Goal: Task Accomplishment & Management: Use online tool/utility

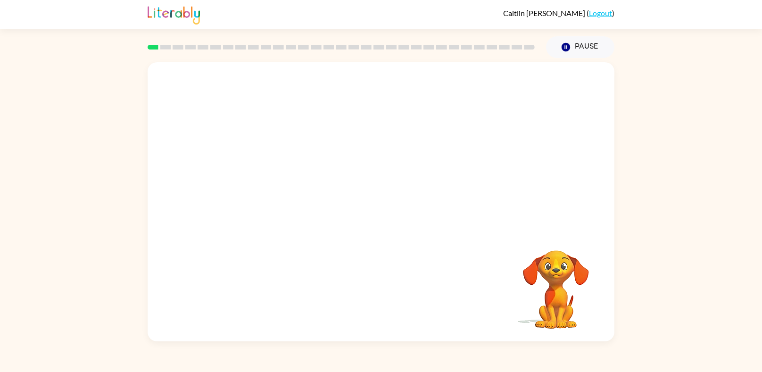
click at [269, 186] on video "Your browser must support playing .mp4 files to use Literably. Please try using…" at bounding box center [381, 146] width 467 height 168
click at [284, 189] on video "Your browser must support playing .mp4 files to use Literably. Please try using…" at bounding box center [381, 146] width 467 height 168
click at [252, 183] on video "Your browser must support playing .mp4 files to use Literably. Please try using…" at bounding box center [381, 146] width 467 height 168
click at [382, 200] on icon "button" at bounding box center [381, 207] width 17 height 17
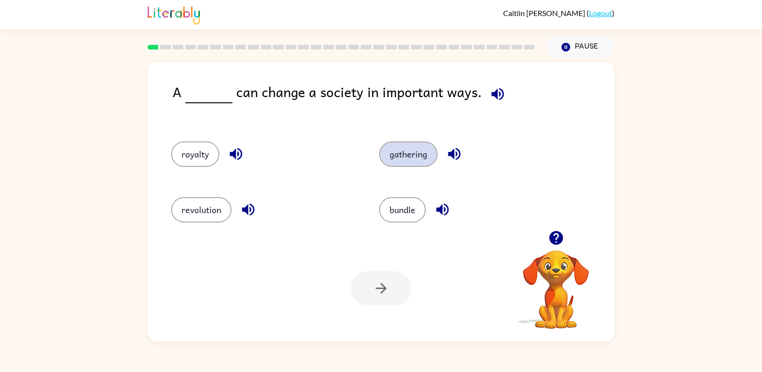
click at [411, 165] on button "gathering" at bounding box center [408, 154] width 58 height 25
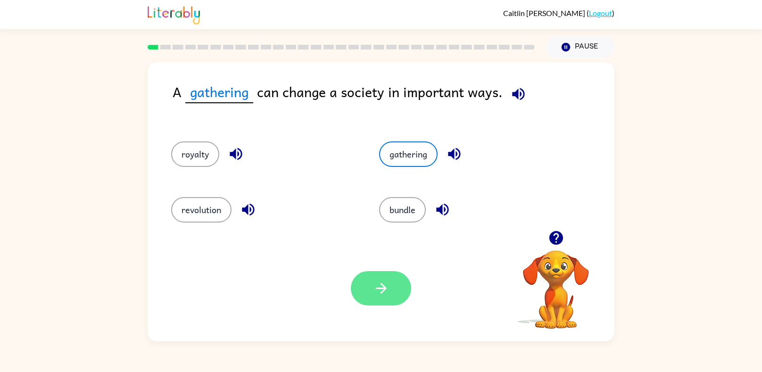
click at [377, 291] on icon "button" at bounding box center [381, 288] width 17 height 17
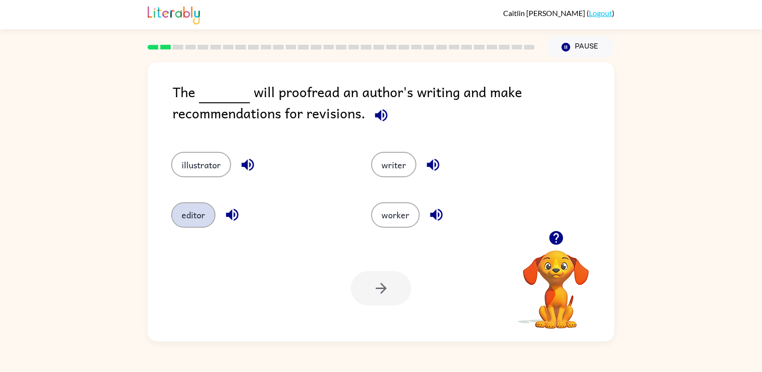
click at [184, 211] on button "editor" at bounding box center [193, 214] width 44 height 25
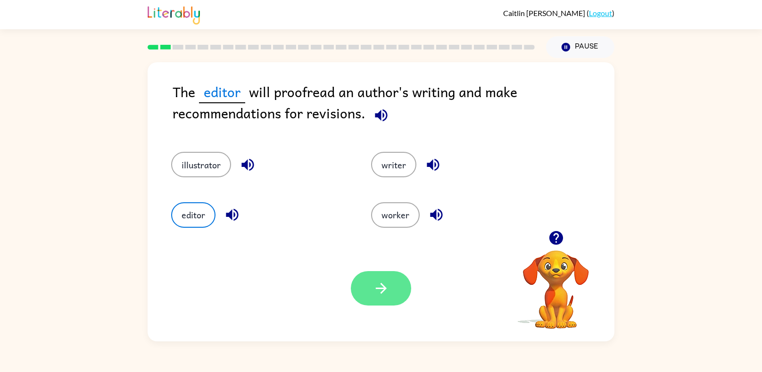
click at [392, 296] on button "button" at bounding box center [381, 288] width 60 height 34
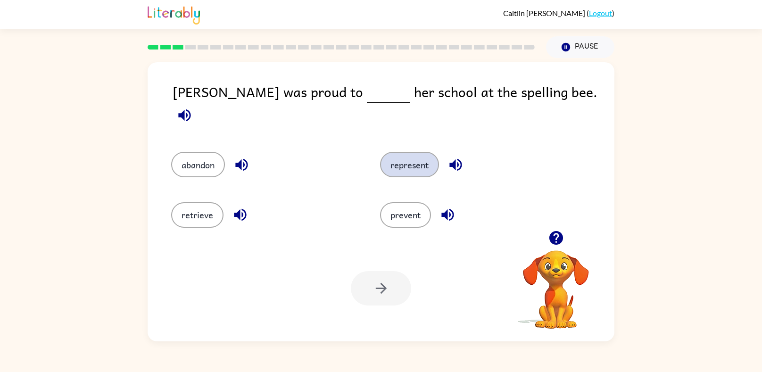
click at [405, 152] on button "represent" at bounding box center [409, 164] width 59 height 25
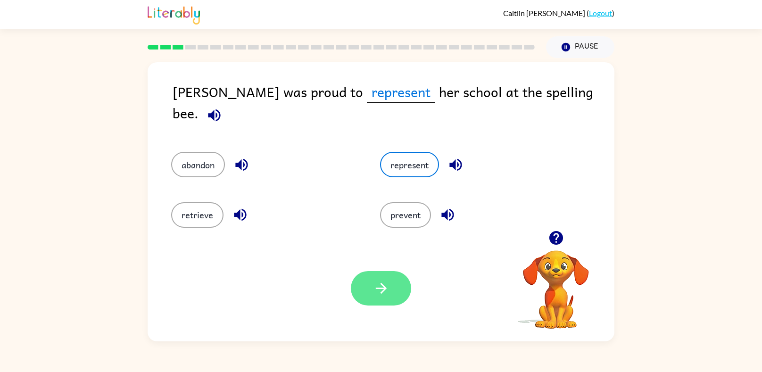
click at [384, 286] on icon "button" at bounding box center [380, 288] width 11 height 11
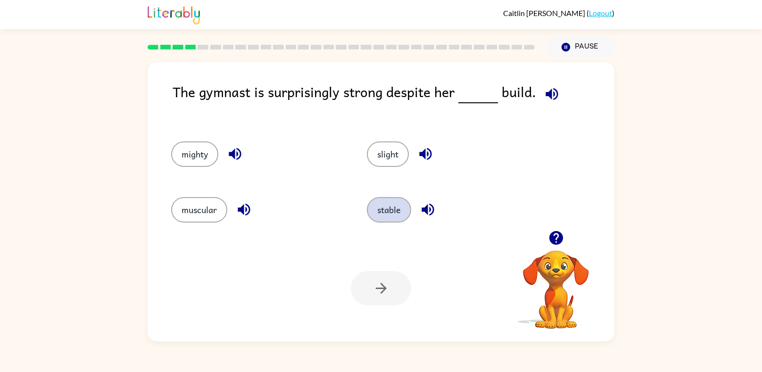
click at [384, 216] on button "stable" at bounding box center [389, 209] width 44 height 25
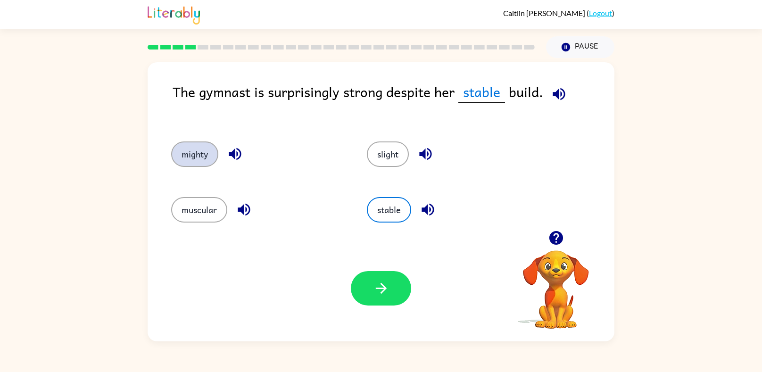
click at [200, 150] on button "mighty" at bounding box center [194, 154] width 47 height 25
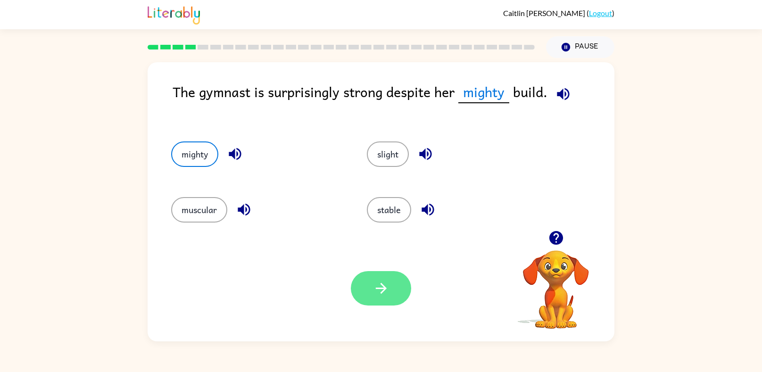
click at [398, 279] on button "button" at bounding box center [381, 288] width 60 height 34
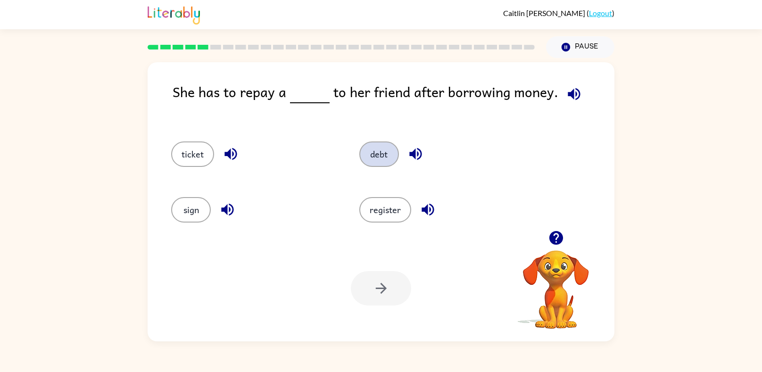
click at [373, 161] on button "debt" at bounding box center [379, 154] width 40 height 25
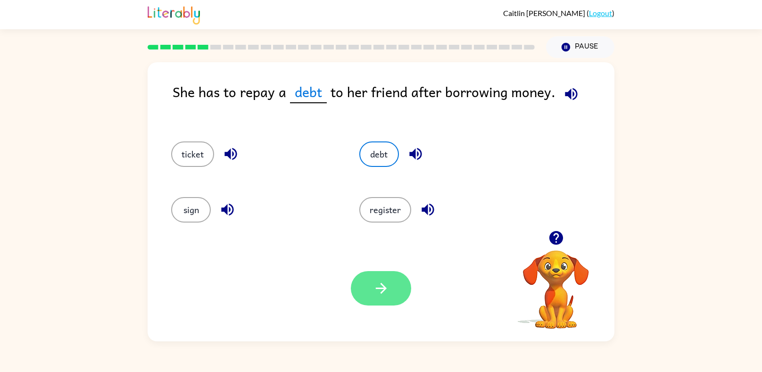
click at [375, 290] on icon "button" at bounding box center [381, 288] width 17 height 17
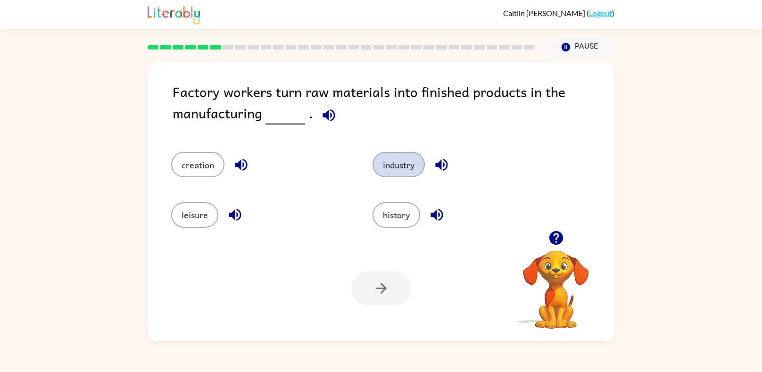
click at [382, 169] on button "industry" at bounding box center [399, 164] width 52 height 25
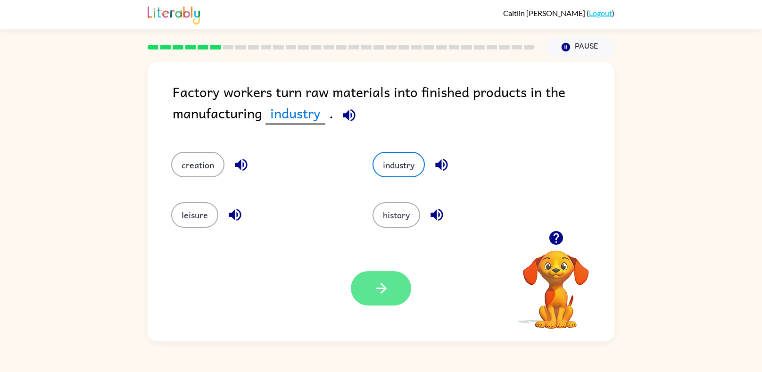
click at [382, 276] on button "button" at bounding box center [381, 288] width 60 height 34
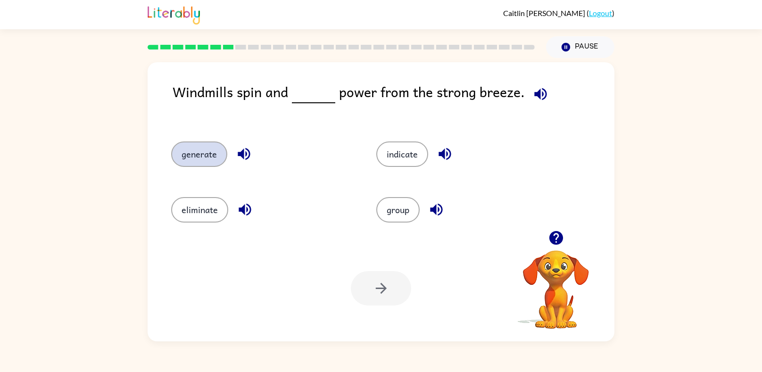
click at [185, 159] on button "generate" at bounding box center [199, 154] width 56 height 25
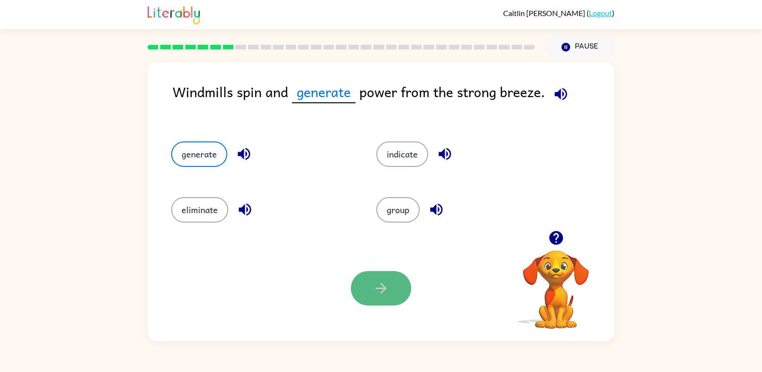
click at [371, 291] on button "button" at bounding box center [381, 288] width 60 height 34
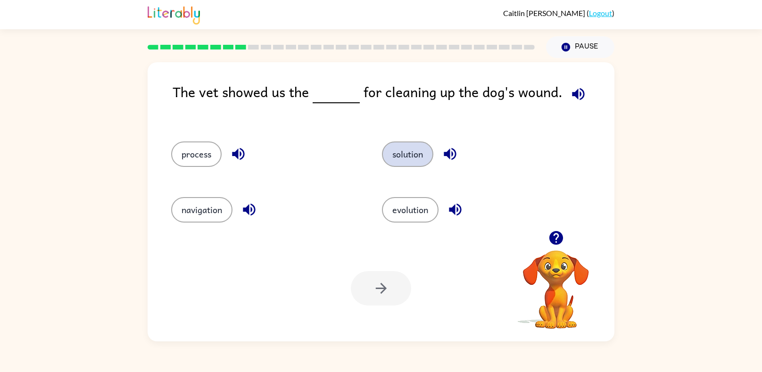
click at [419, 152] on button "solution" at bounding box center [407, 154] width 51 height 25
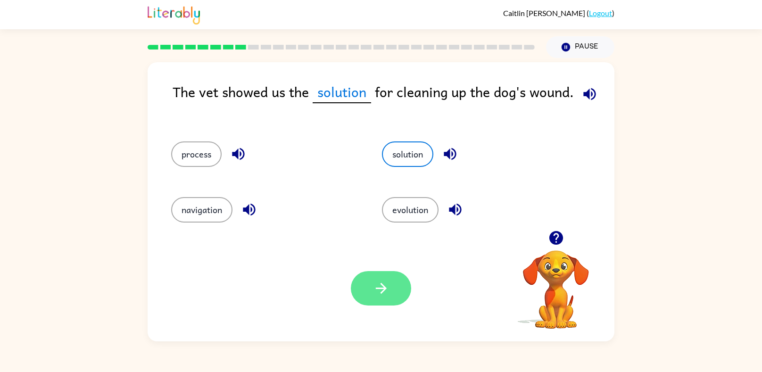
click at [357, 280] on button "button" at bounding box center [381, 288] width 60 height 34
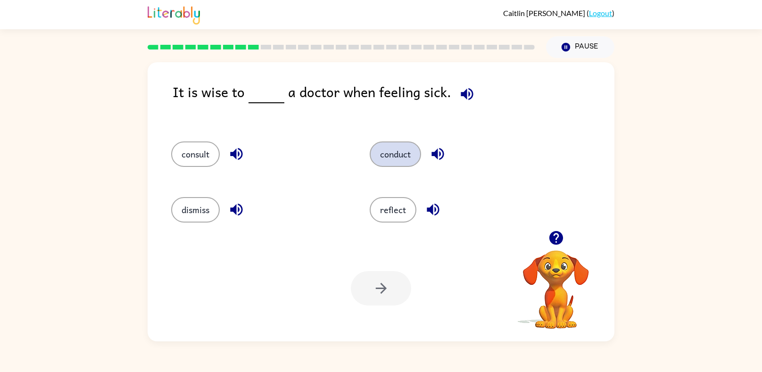
click at [384, 158] on button "conduct" at bounding box center [395, 154] width 51 height 25
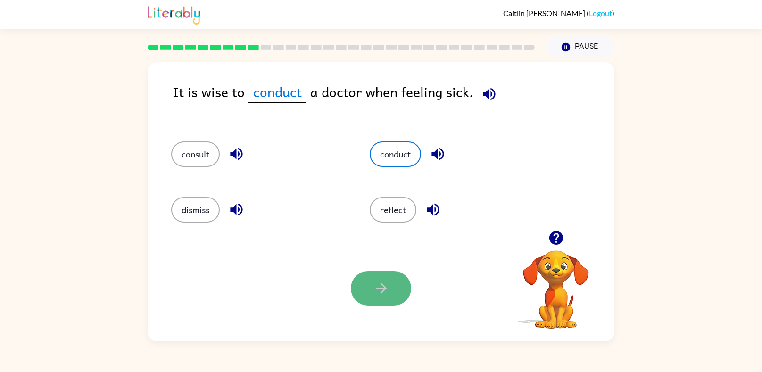
click at [381, 292] on icon "button" at bounding box center [380, 288] width 11 height 11
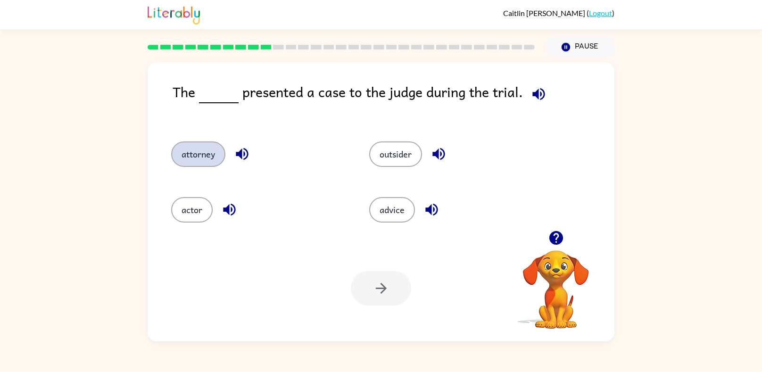
click at [199, 157] on button "attorney" at bounding box center [198, 154] width 54 height 25
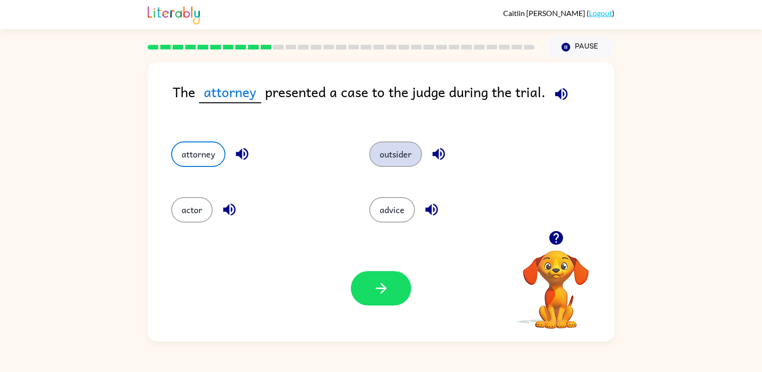
click at [391, 158] on button "outsider" at bounding box center [395, 154] width 53 height 25
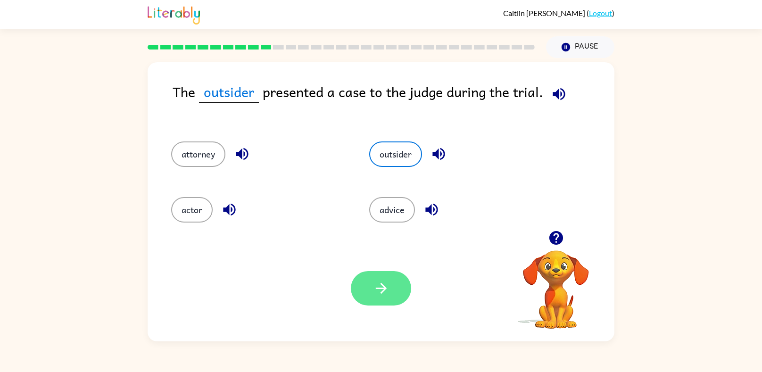
click at [392, 300] on button "button" at bounding box center [381, 288] width 60 height 34
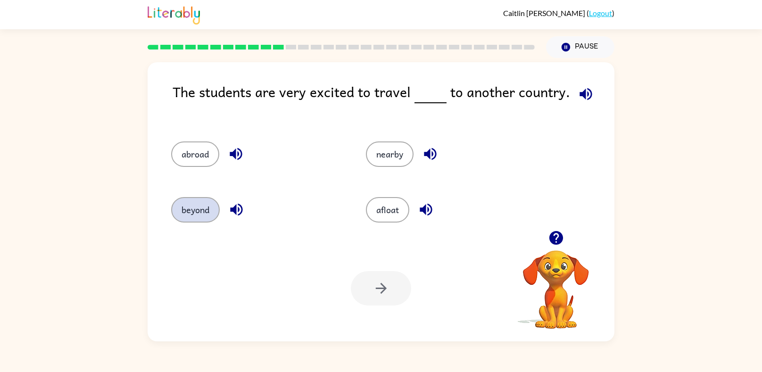
click at [204, 214] on button "beyond" at bounding box center [195, 209] width 49 height 25
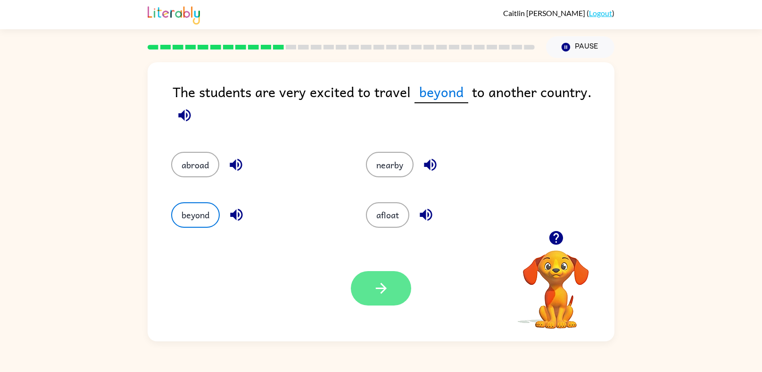
click at [366, 289] on button "button" at bounding box center [381, 288] width 60 height 34
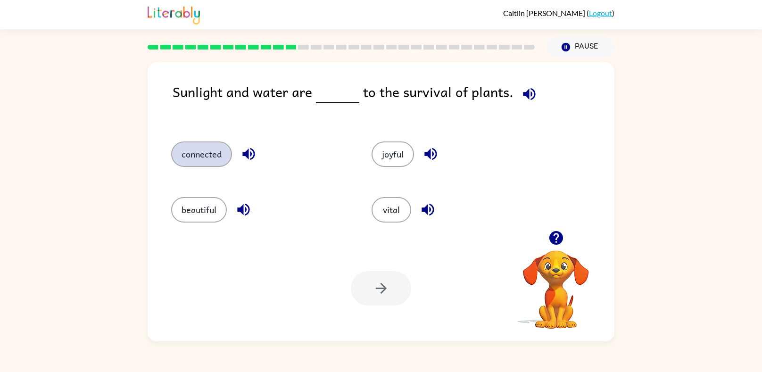
click at [191, 154] on button "connected" at bounding box center [201, 154] width 61 height 25
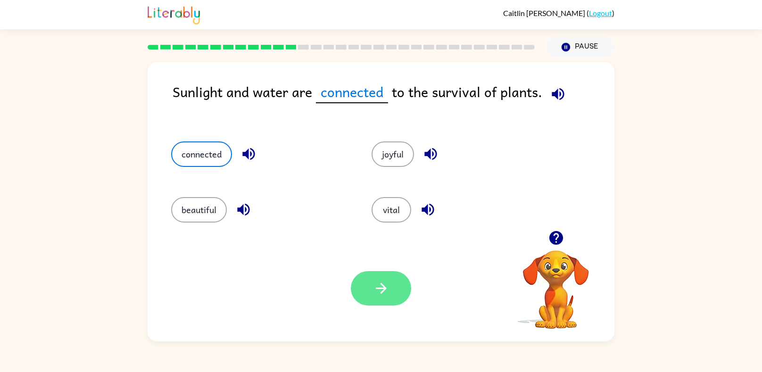
click at [366, 283] on button "button" at bounding box center [381, 288] width 60 height 34
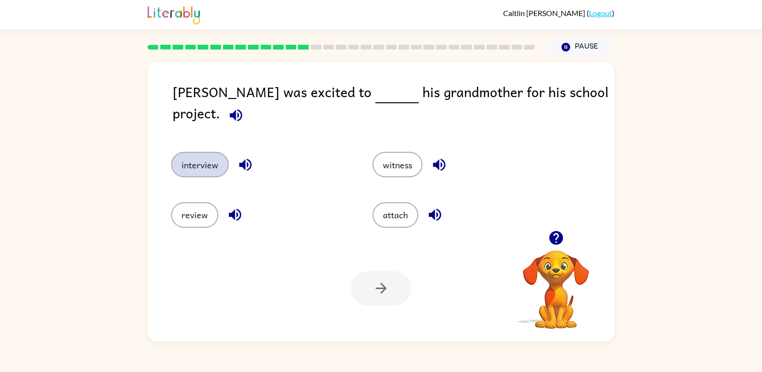
click at [207, 159] on button "interview" at bounding box center [200, 164] width 58 height 25
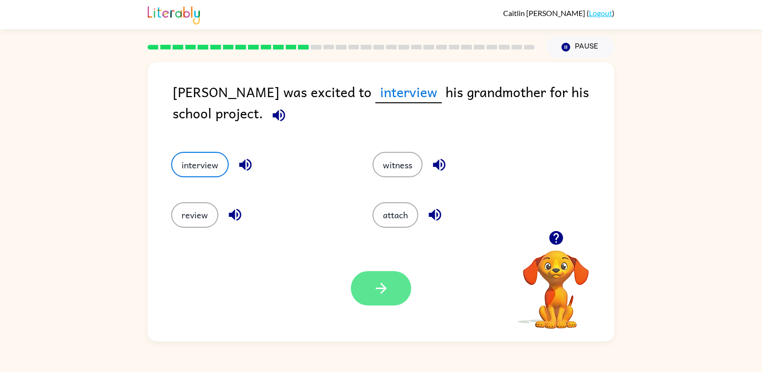
click at [390, 292] on button "button" at bounding box center [381, 288] width 60 height 34
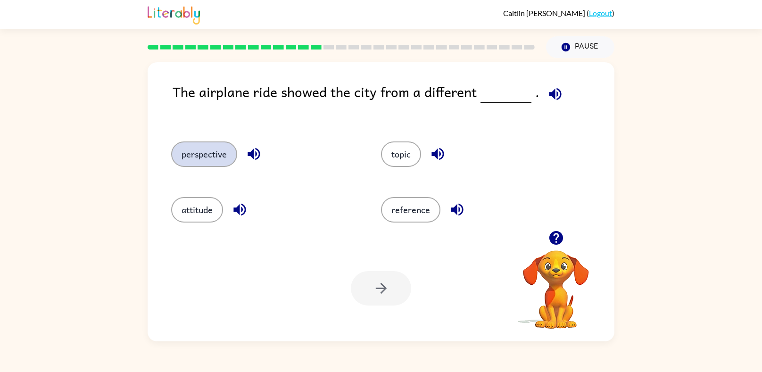
click at [209, 158] on button "perspective" at bounding box center [204, 154] width 66 height 25
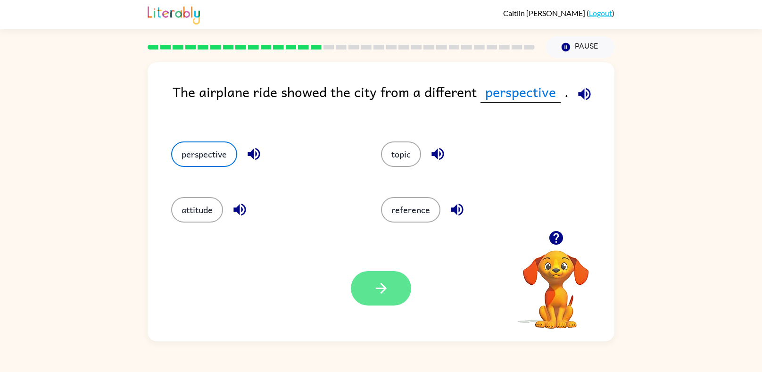
click at [358, 296] on button "button" at bounding box center [381, 288] width 60 height 34
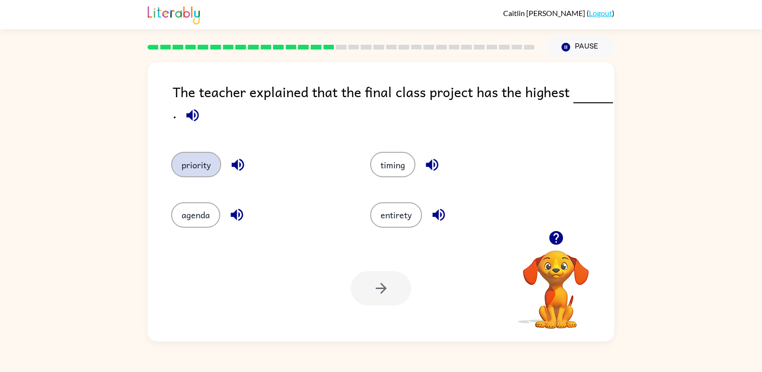
click at [196, 168] on button "priority" at bounding box center [196, 164] width 50 height 25
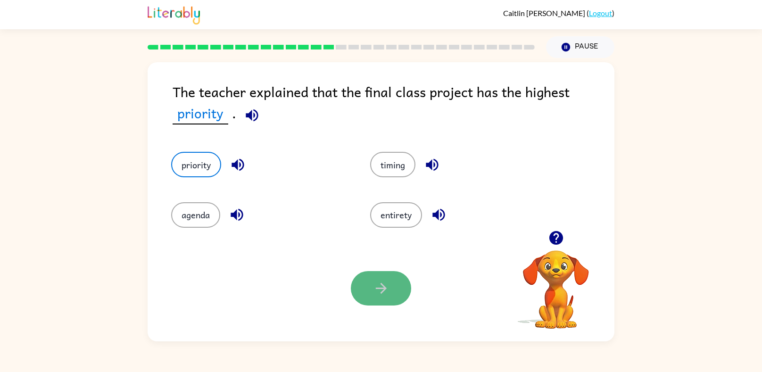
click at [382, 287] on icon "button" at bounding box center [381, 288] width 17 height 17
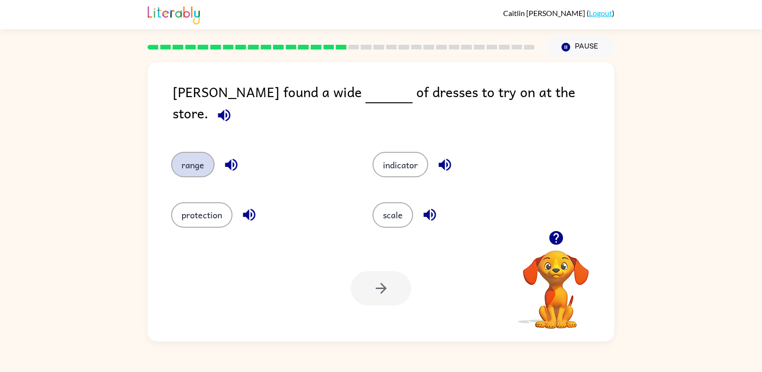
click at [183, 152] on button "range" at bounding box center [192, 164] width 43 height 25
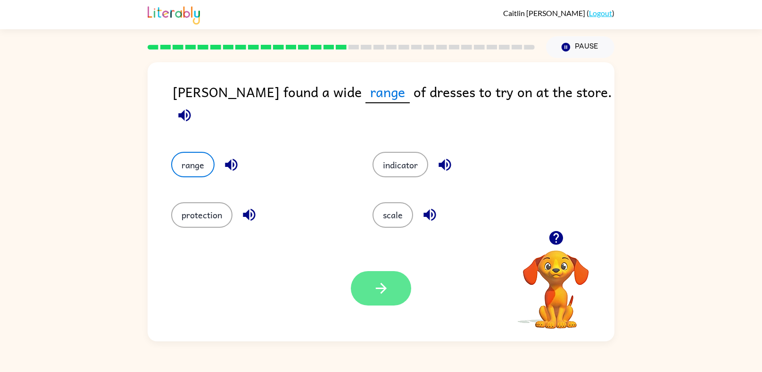
click at [376, 295] on icon "button" at bounding box center [381, 288] width 17 height 17
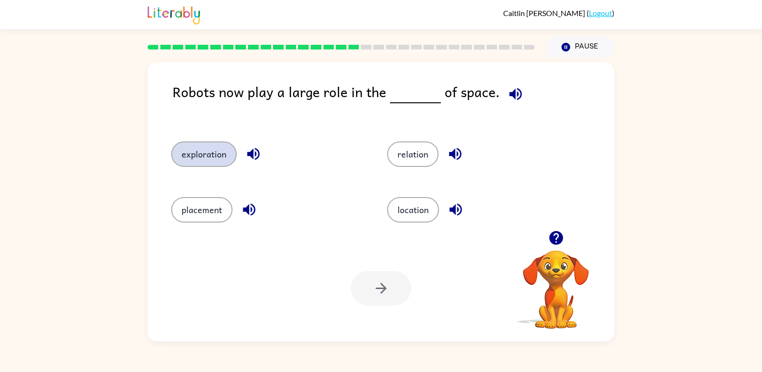
click at [207, 152] on button "exploration" at bounding box center [204, 154] width 66 height 25
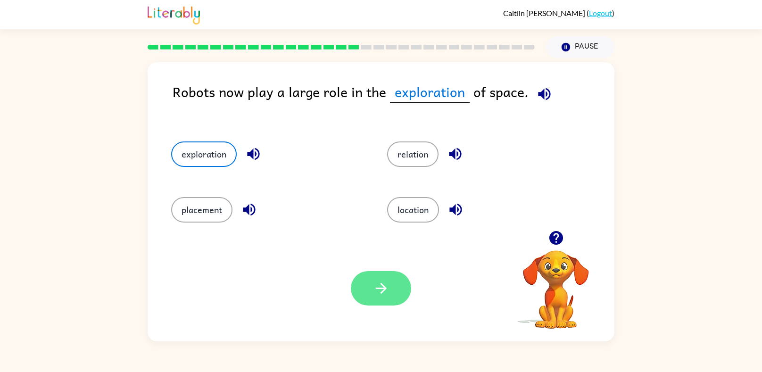
click at [393, 303] on button "button" at bounding box center [381, 288] width 60 height 34
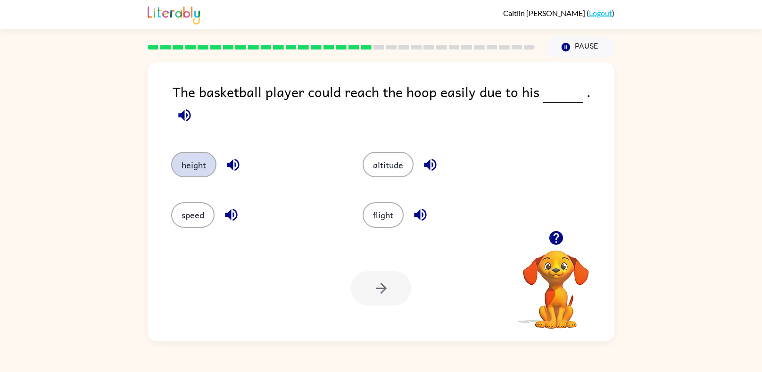
click at [191, 157] on button "height" at bounding box center [193, 164] width 45 height 25
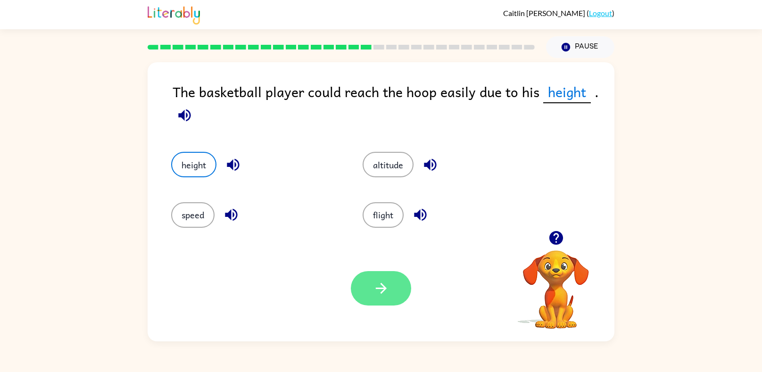
click at [367, 288] on button "button" at bounding box center [381, 288] width 60 height 34
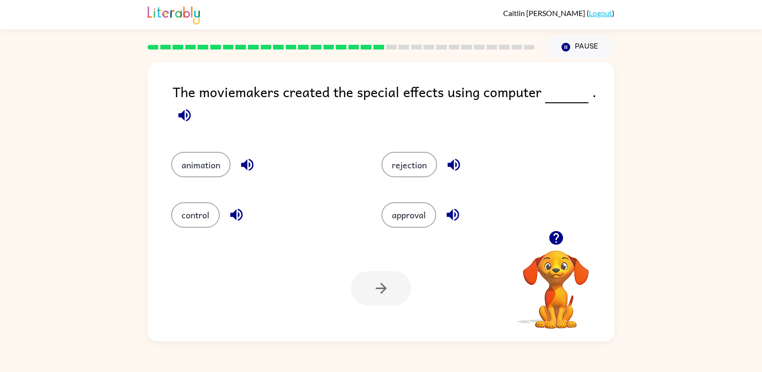
click at [296, 212] on div "control" at bounding box center [265, 214] width 189 height 25
click at [207, 164] on button "animation" at bounding box center [200, 164] width 59 height 25
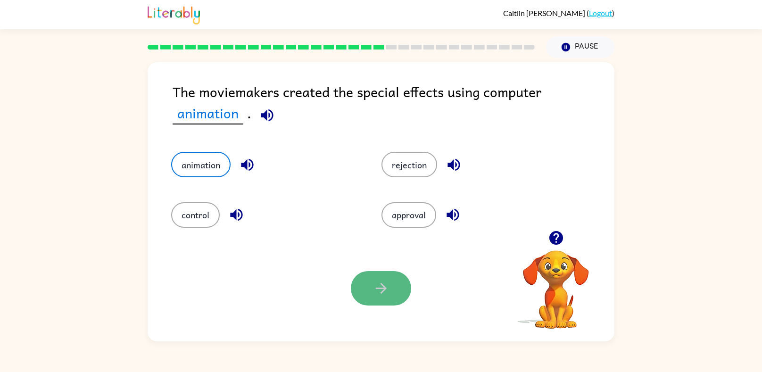
click at [378, 289] on icon "button" at bounding box center [380, 288] width 11 height 11
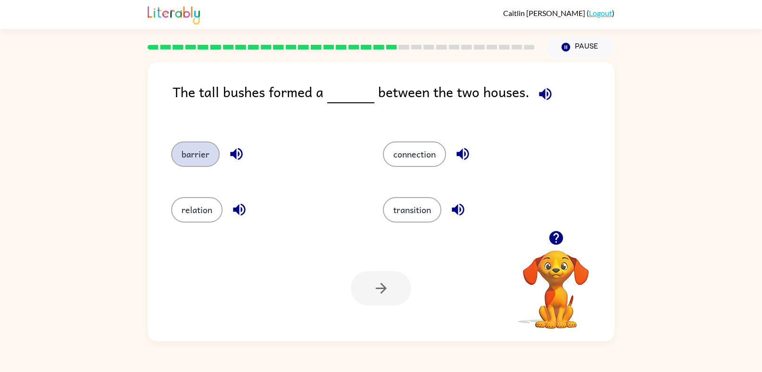
click at [198, 158] on button "barrier" at bounding box center [195, 154] width 49 height 25
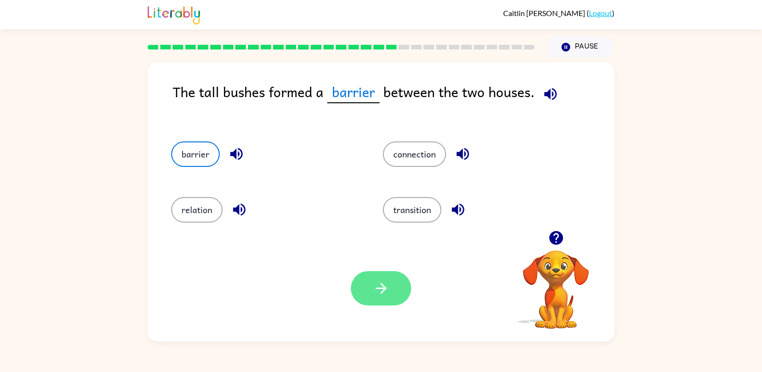
click at [378, 277] on button "button" at bounding box center [381, 288] width 60 height 34
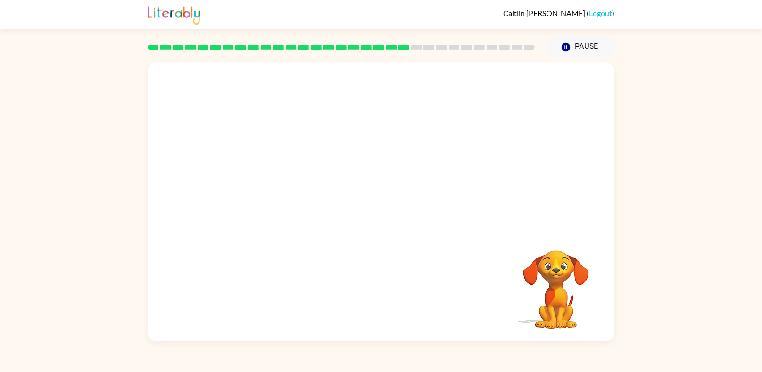
click at [293, 205] on video "Your browser must support playing .mp4 files to use Literably. Please try using…" at bounding box center [381, 146] width 467 height 168
click at [377, 204] on icon "button" at bounding box center [381, 207] width 17 height 17
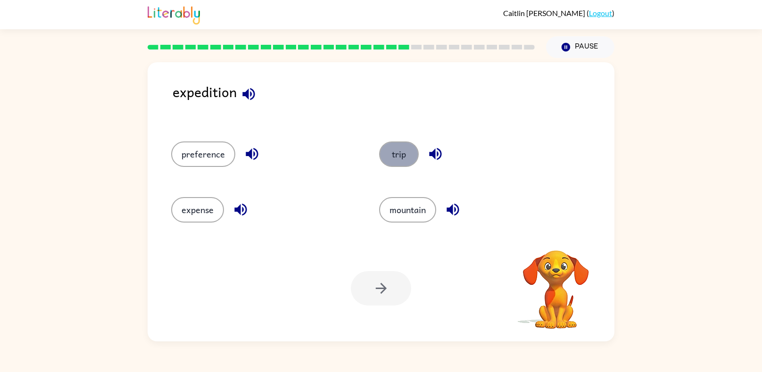
click at [397, 157] on button "trip" at bounding box center [399, 154] width 40 height 25
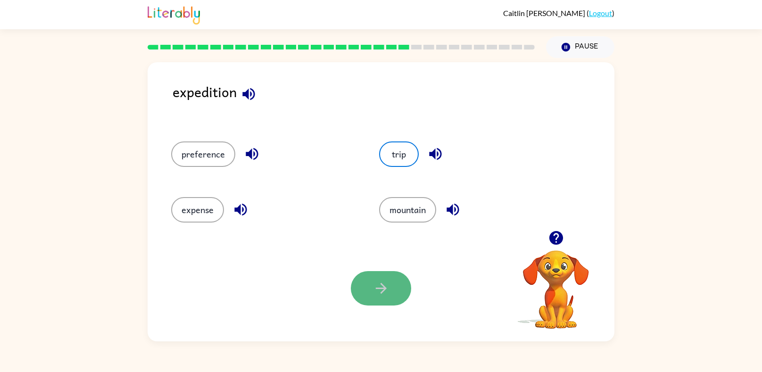
click at [376, 289] on icon "button" at bounding box center [380, 288] width 11 height 11
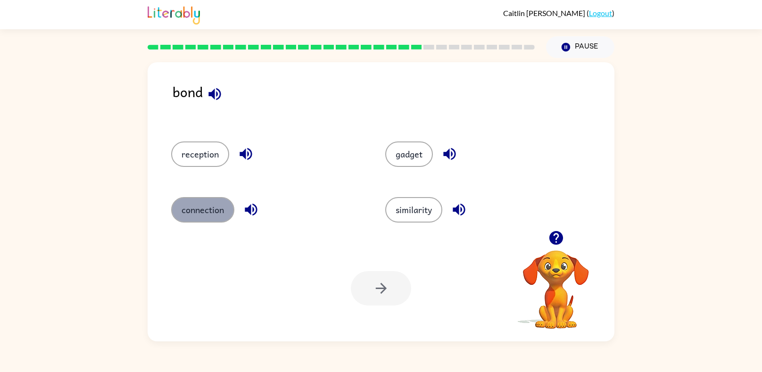
click at [204, 215] on button "connection" at bounding box center [202, 209] width 63 height 25
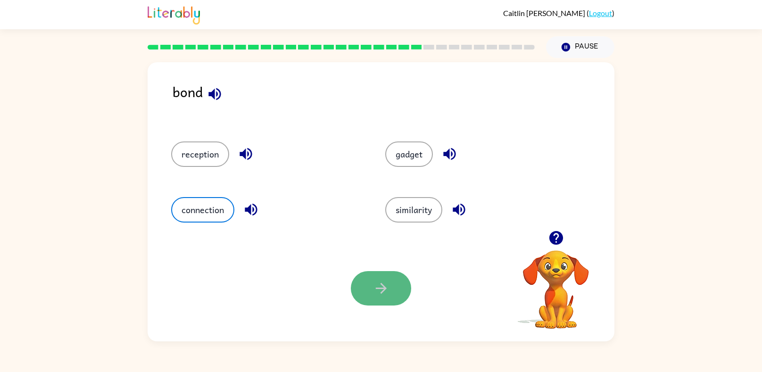
click at [363, 290] on button "button" at bounding box center [381, 288] width 60 height 34
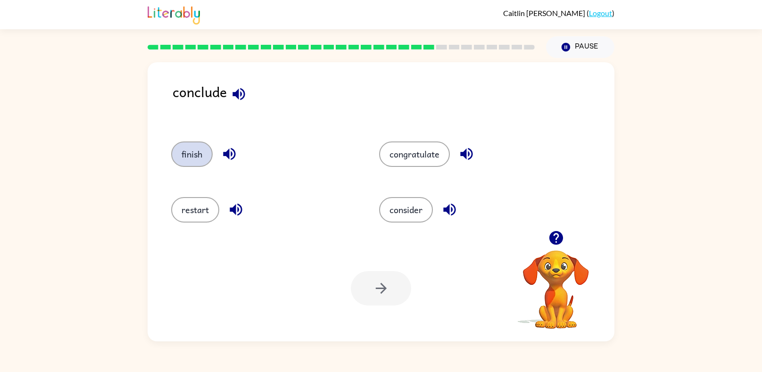
click at [192, 152] on button "finish" at bounding box center [192, 154] width 42 height 25
click at [386, 291] on icon "button" at bounding box center [381, 288] width 17 height 17
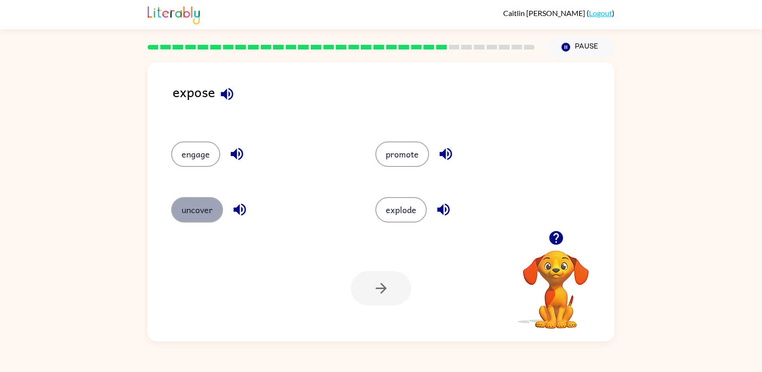
click at [191, 209] on button "uncover" at bounding box center [197, 209] width 52 height 25
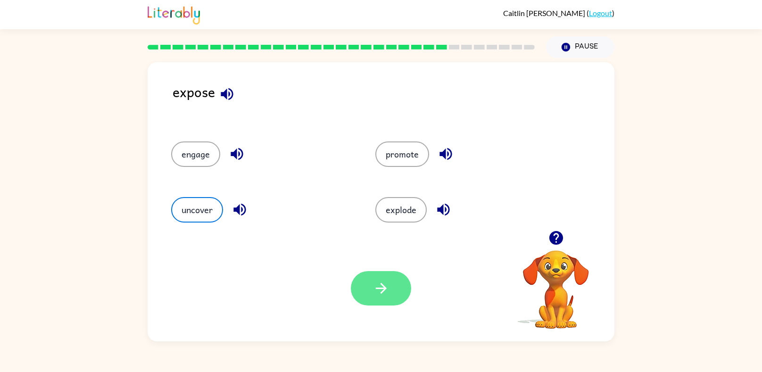
click at [363, 291] on button "button" at bounding box center [381, 288] width 60 height 34
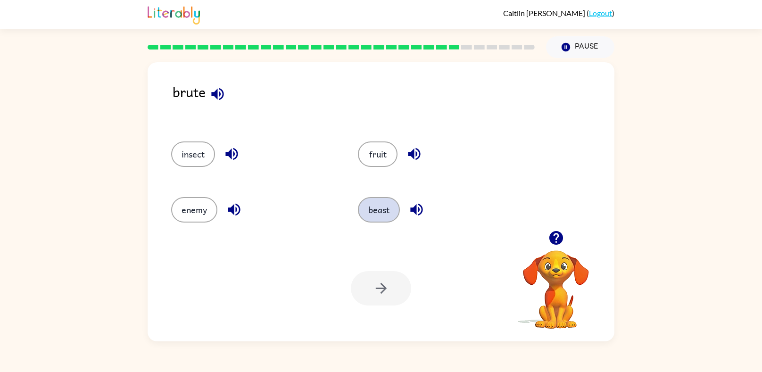
click at [391, 204] on button "beast" at bounding box center [379, 209] width 42 height 25
click at [367, 298] on button "button" at bounding box center [381, 288] width 60 height 34
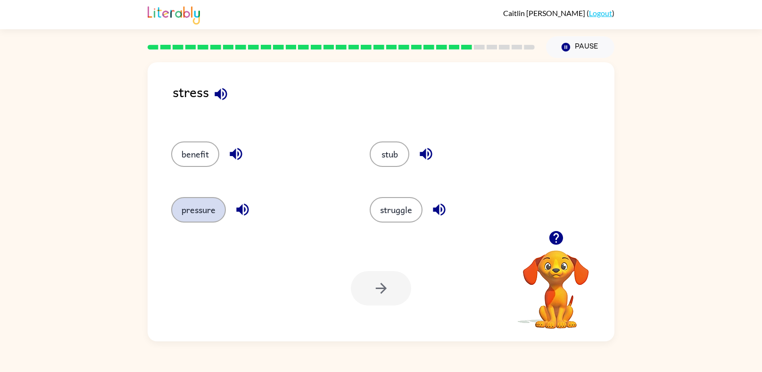
click at [209, 220] on button "pressure" at bounding box center [198, 209] width 55 height 25
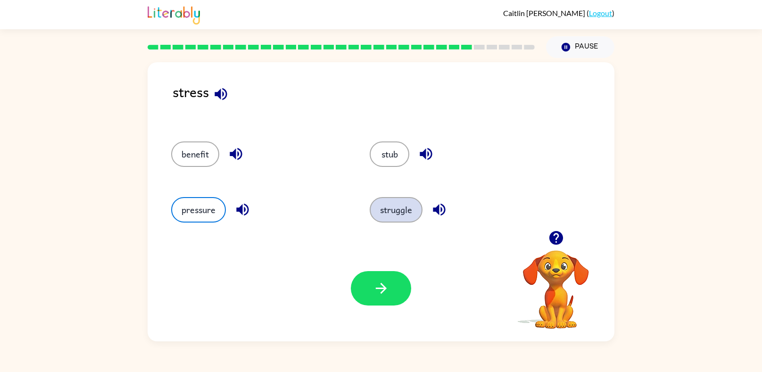
click at [391, 200] on button "struggle" at bounding box center [396, 209] width 53 height 25
click at [389, 208] on button "struggle" at bounding box center [396, 209] width 53 height 25
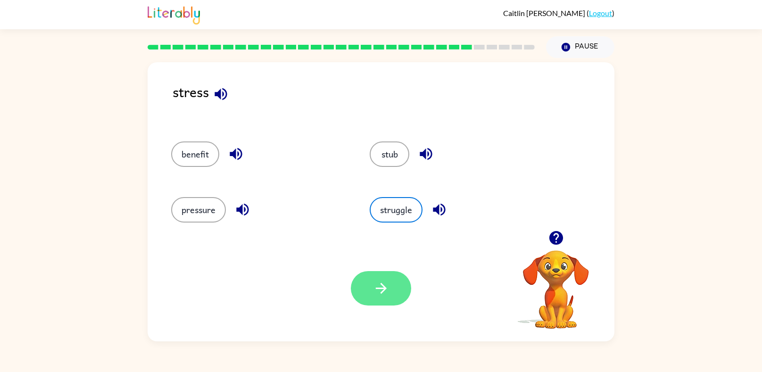
click at [380, 287] on icon "button" at bounding box center [381, 288] width 17 height 17
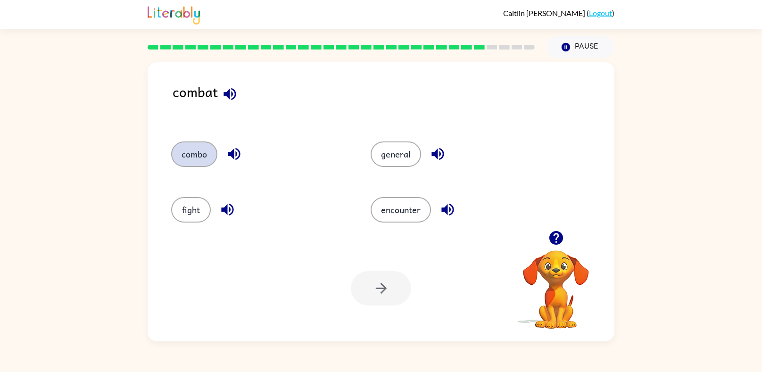
click at [188, 158] on button "combo" at bounding box center [194, 154] width 46 height 25
click at [389, 267] on div "Your browser must support playing .mp4 files to use Literably. Please try using…" at bounding box center [381, 288] width 467 height 106
click at [391, 277] on button "button" at bounding box center [381, 288] width 60 height 34
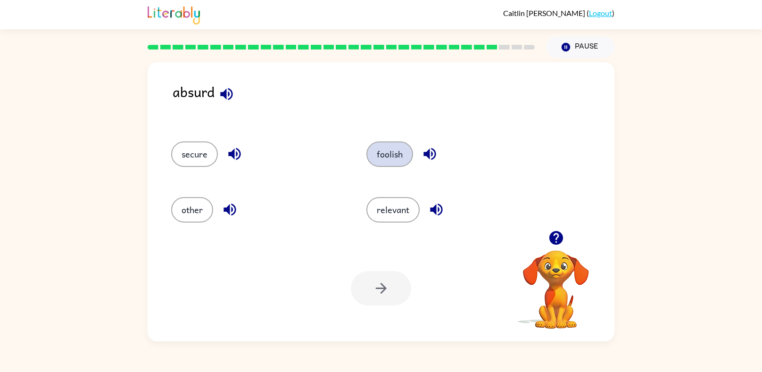
click at [395, 160] on button "foolish" at bounding box center [389, 154] width 47 height 25
click at [375, 267] on div "Your browser must support playing .mp4 files to use Literably. Please try using…" at bounding box center [381, 288] width 467 height 106
click at [387, 300] on button "button" at bounding box center [381, 288] width 60 height 34
click at [383, 158] on button "combine" at bounding box center [394, 154] width 53 height 25
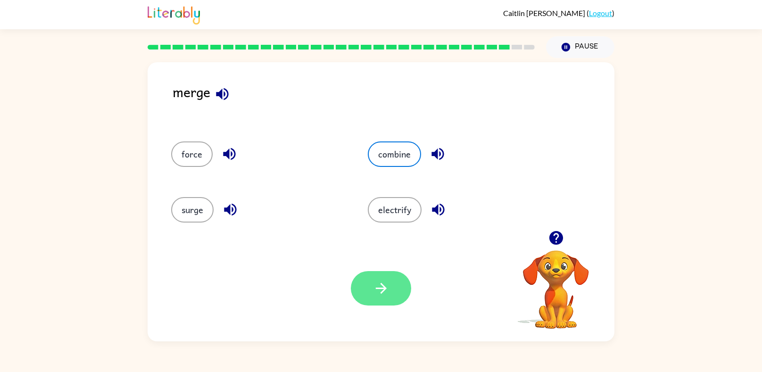
click at [380, 291] on icon "button" at bounding box center [381, 288] width 17 height 17
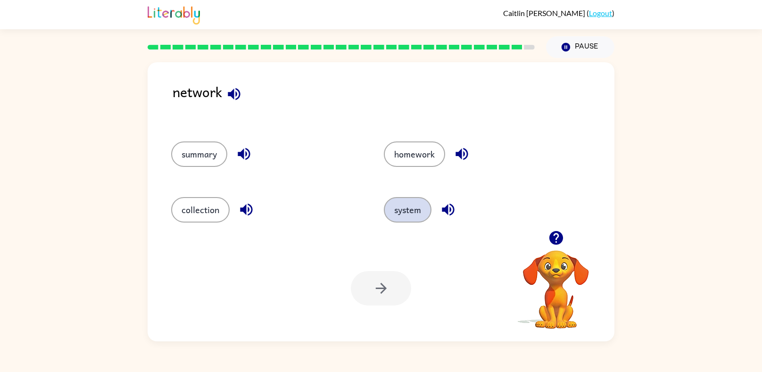
click at [413, 211] on button "system" at bounding box center [408, 209] width 48 height 25
click at [378, 283] on icon "button" at bounding box center [381, 288] width 17 height 17
